Goal: Transaction & Acquisition: Subscribe to service/newsletter

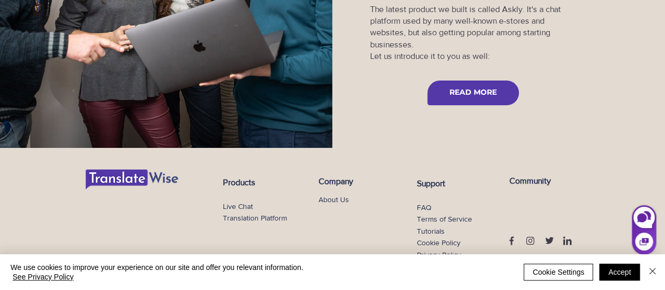
scroll to position [757, 0]
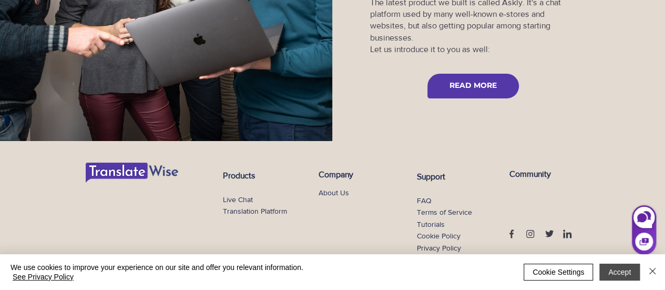
click at [626, 269] on button "Accept" at bounding box center [619, 271] width 40 height 17
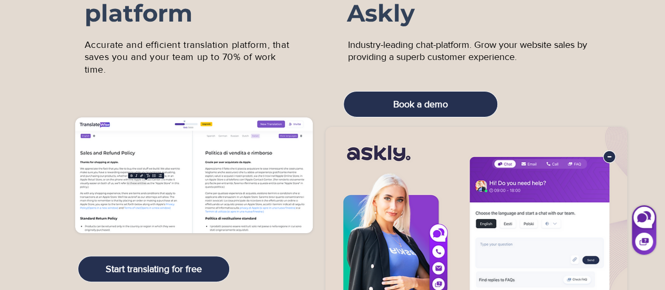
scroll to position [0, 0]
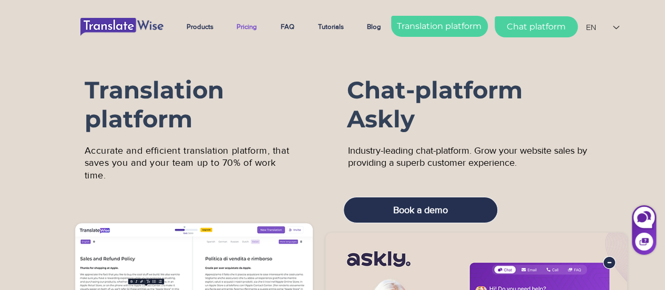
click at [247, 26] on p "Pricing" at bounding box center [246, 27] width 31 height 26
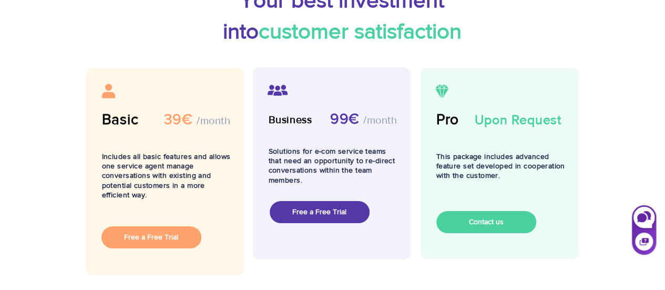
scroll to position [105, 0]
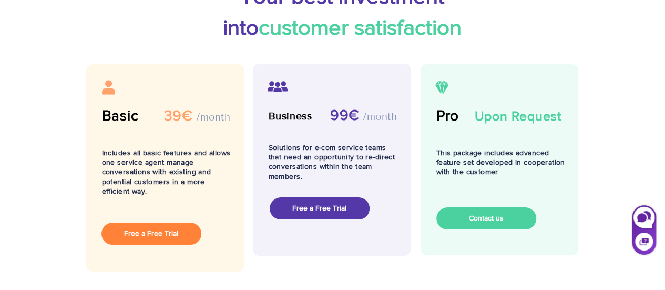
click at [179, 232] on link "Free a Free Trial" at bounding box center [151, 233] width 100 height 22
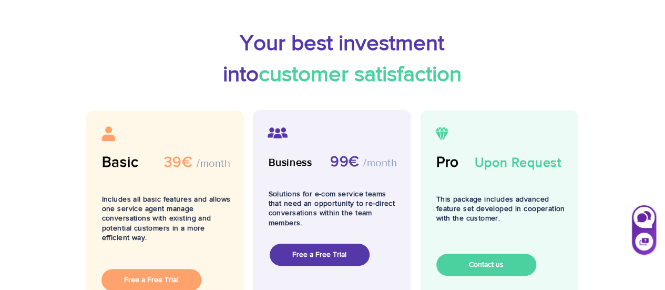
scroll to position [0, 0]
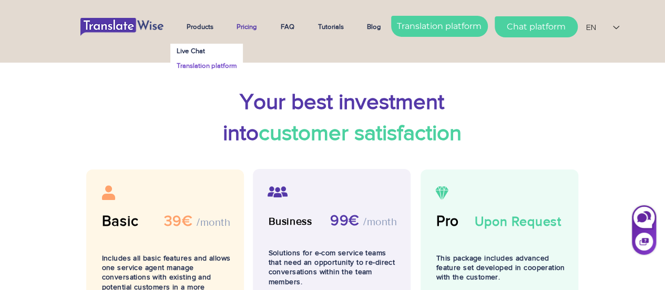
click at [205, 66] on p "Translation platform" at bounding box center [206, 65] width 67 height 15
